Goal: Transaction & Acquisition: Subscribe to service/newsletter

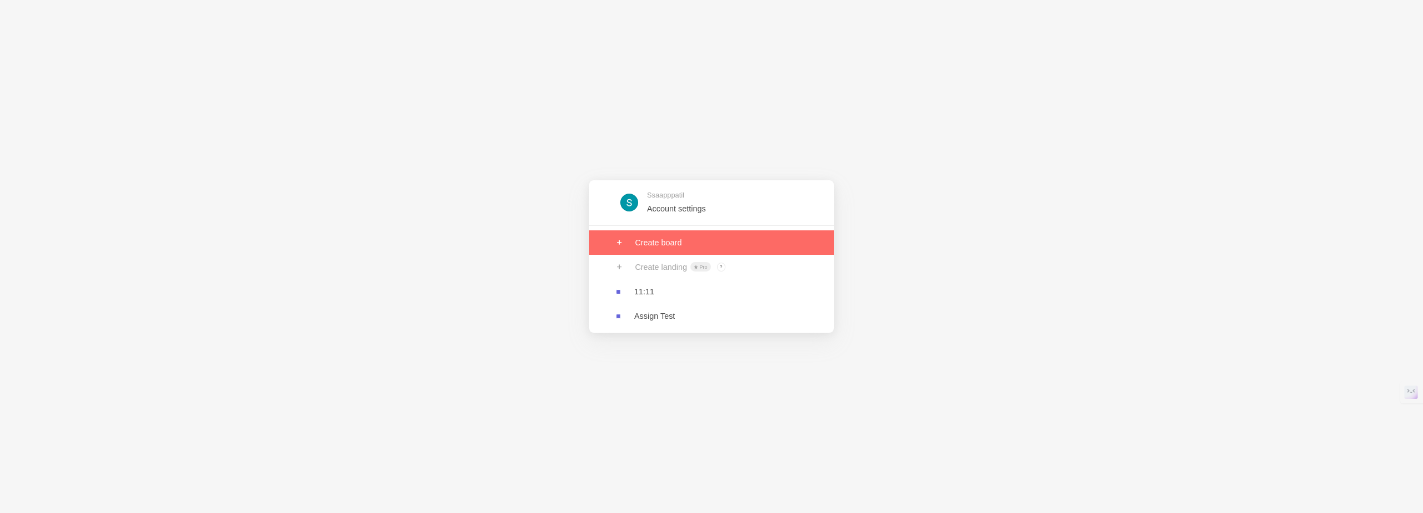
click at [674, 244] on link at bounding box center [711, 242] width 245 height 24
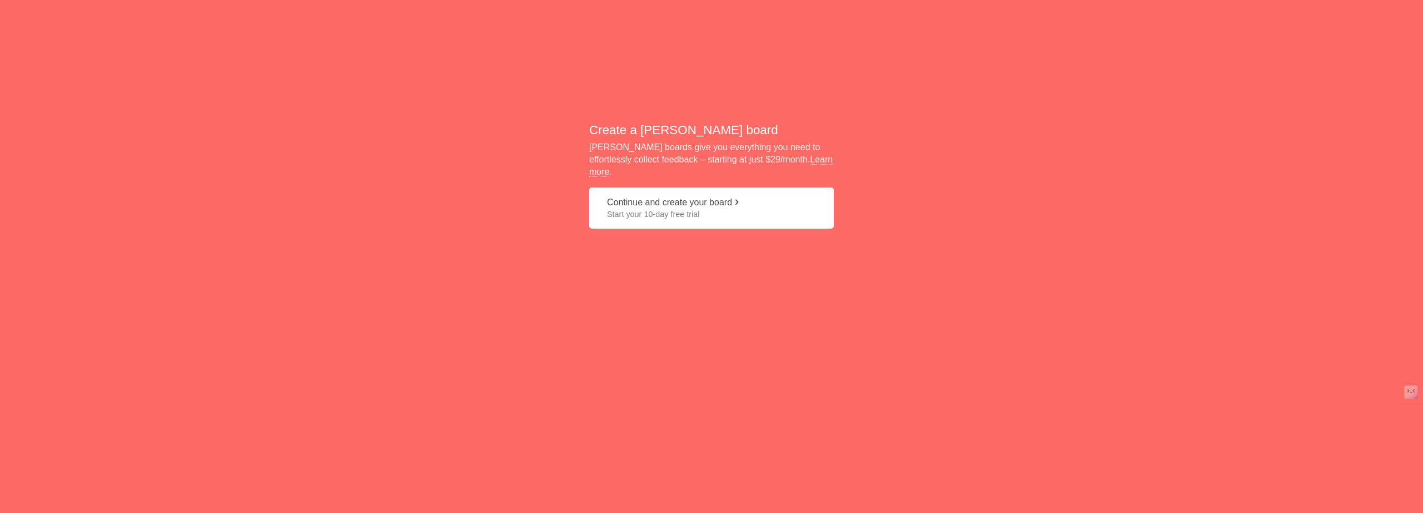
click at [628, 208] on span "Start your 10-day free trial" at bounding box center [711, 213] width 209 height 11
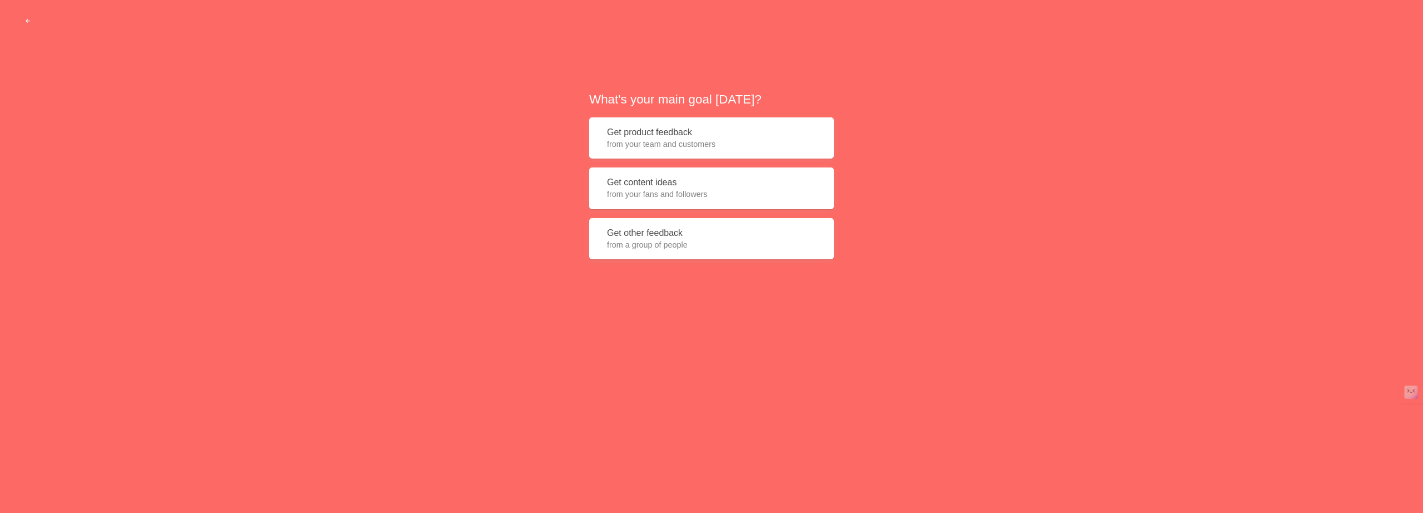
click at [630, 200] on span "from your fans and followers" at bounding box center [711, 193] width 209 height 11
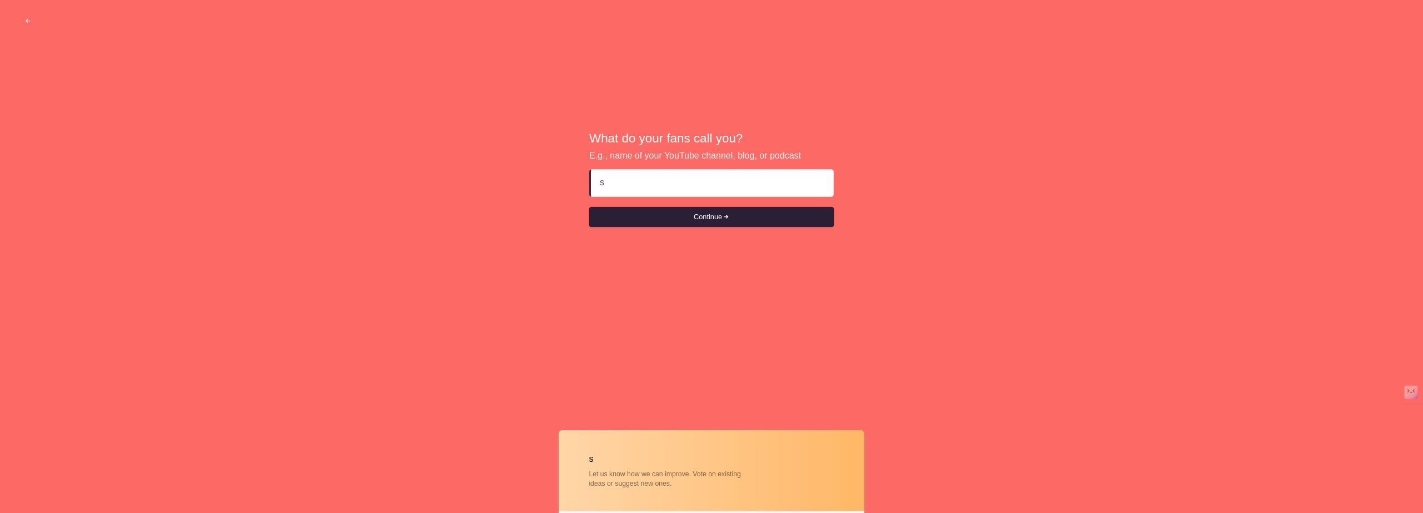
click at [681, 213] on button "Continue" at bounding box center [711, 217] width 245 height 20
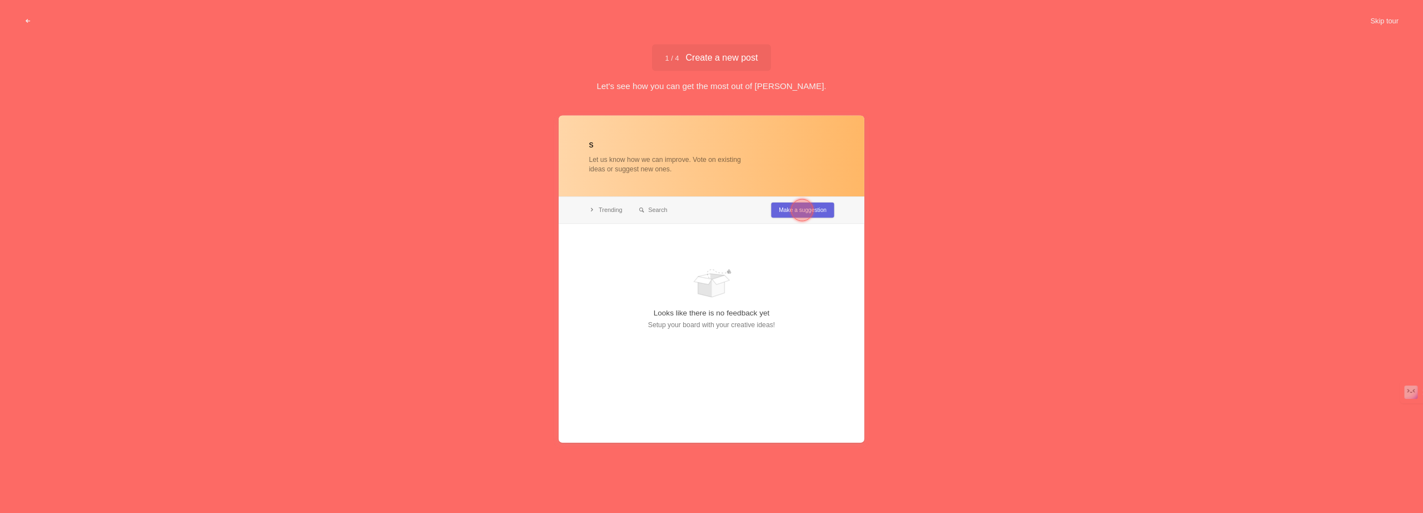
type input "s"
click at [793, 206] on div at bounding box center [802, 210] width 22 height 22
click at [632, 259] on div at bounding box center [631, 256] width 22 height 22
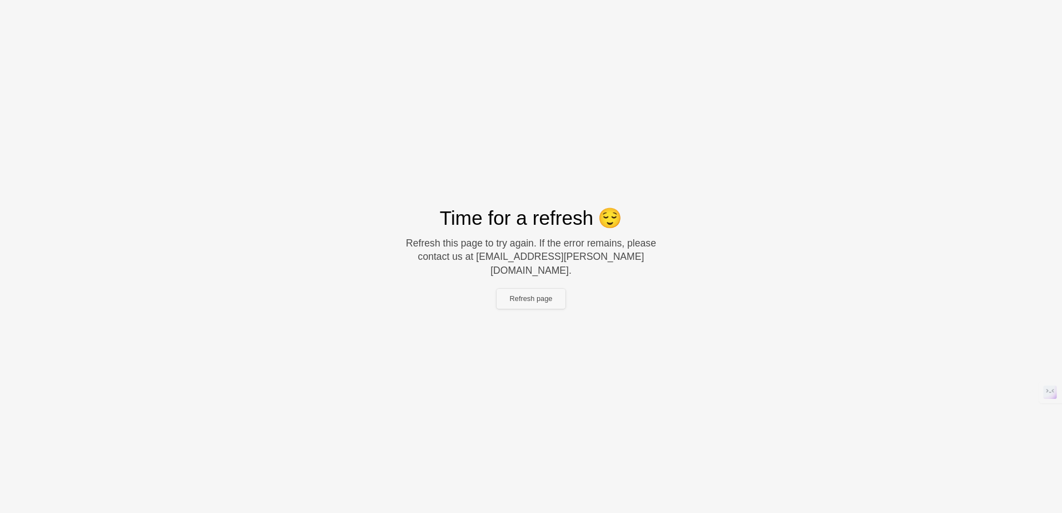
click at [508, 291] on button "Refresh page" at bounding box center [530, 299] width 69 height 20
